Goal: Task Accomplishment & Management: Manage account settings

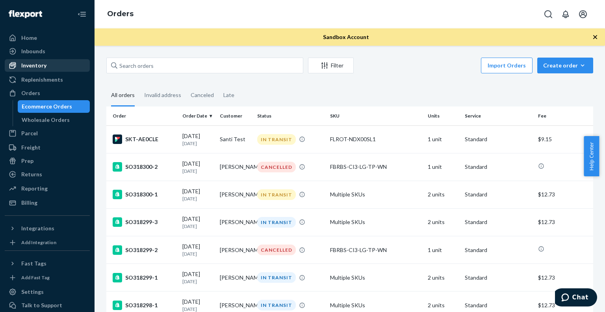
click at [36, 63] on div "Inventory" at bounding box center [33, 65] width 25 height 8
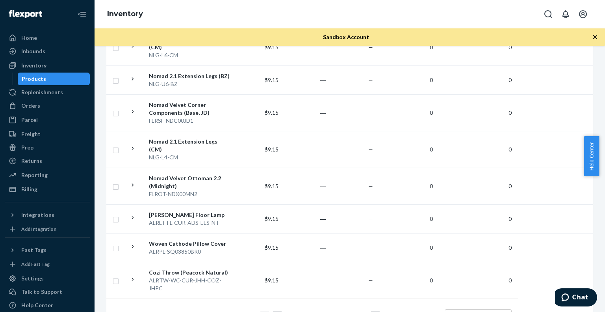
scroll to position [758, 0]
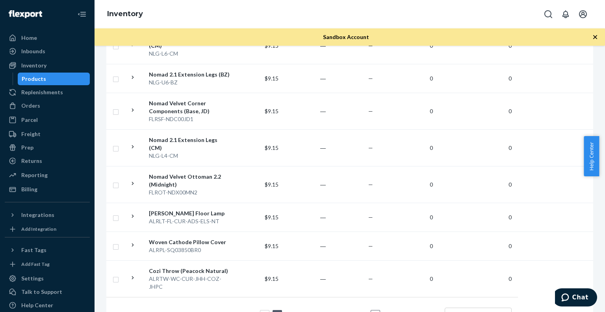
click at [308, 311] on link "4" at bounding box center [309, 314] width 6 height 7
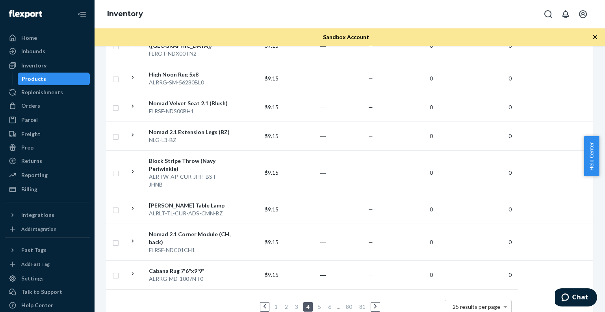
click at [274, 303] on link "1" at bounding box center [276, 306] width 6 height 7
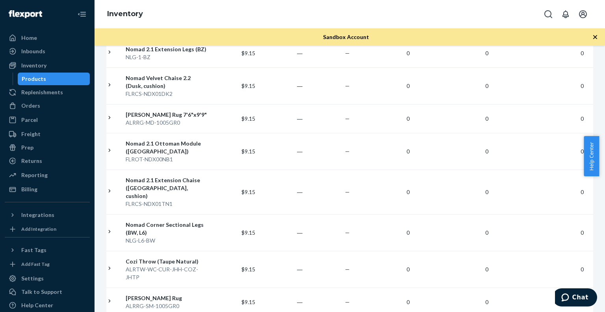
scroll to position [115, 0]
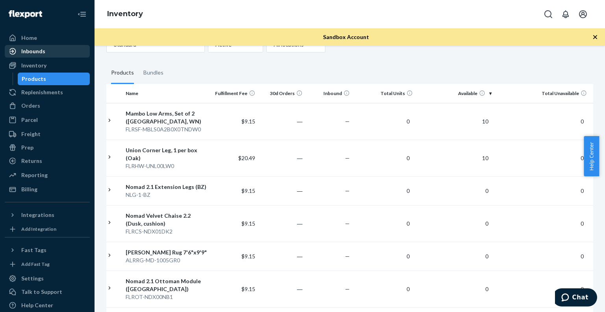
click at [47, 50] on div "Inbounds" at bounding box center [48, 51] width 84 height 11
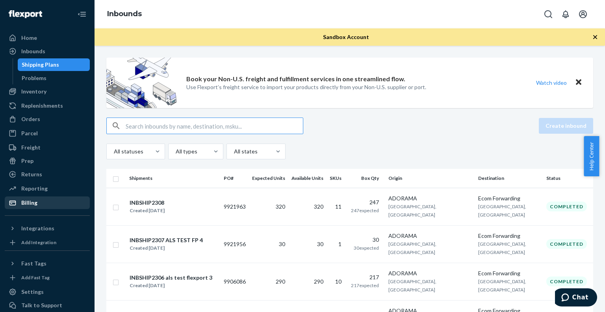
click at [50, 204] on div "Billing" at bounding box center [48, 202] width 84 height 11
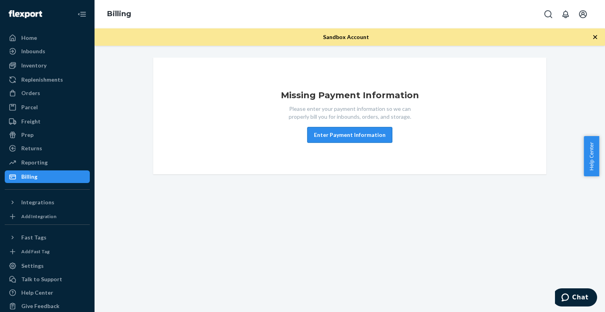
click at [372, 140] on button "Enter Payment Information" at bounding box center [349, 135] width 85 height 16
click at [341, 137] on button "Enter Payment Information" at bounding box center [349, 135] width 85 height 16
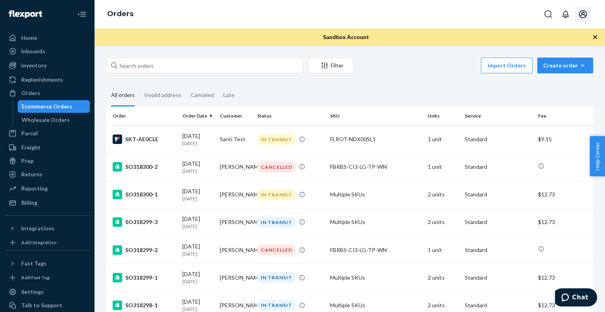
click at [583, 11] on icon "Open account menu" at bounding box center [582, 13] width 9 height 9
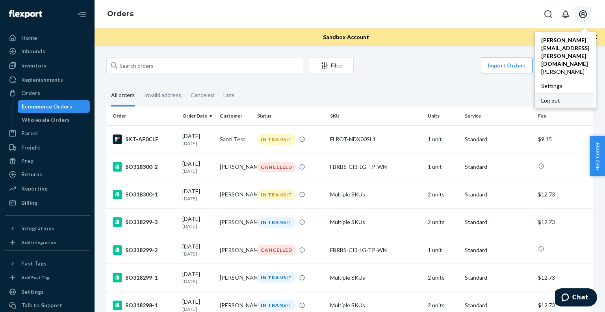
click at [535, 93] on div "Log out" at bounding box center [564, 100] width 59 height 15
